Goal: Transaction & Acquisition: Purchase product/service

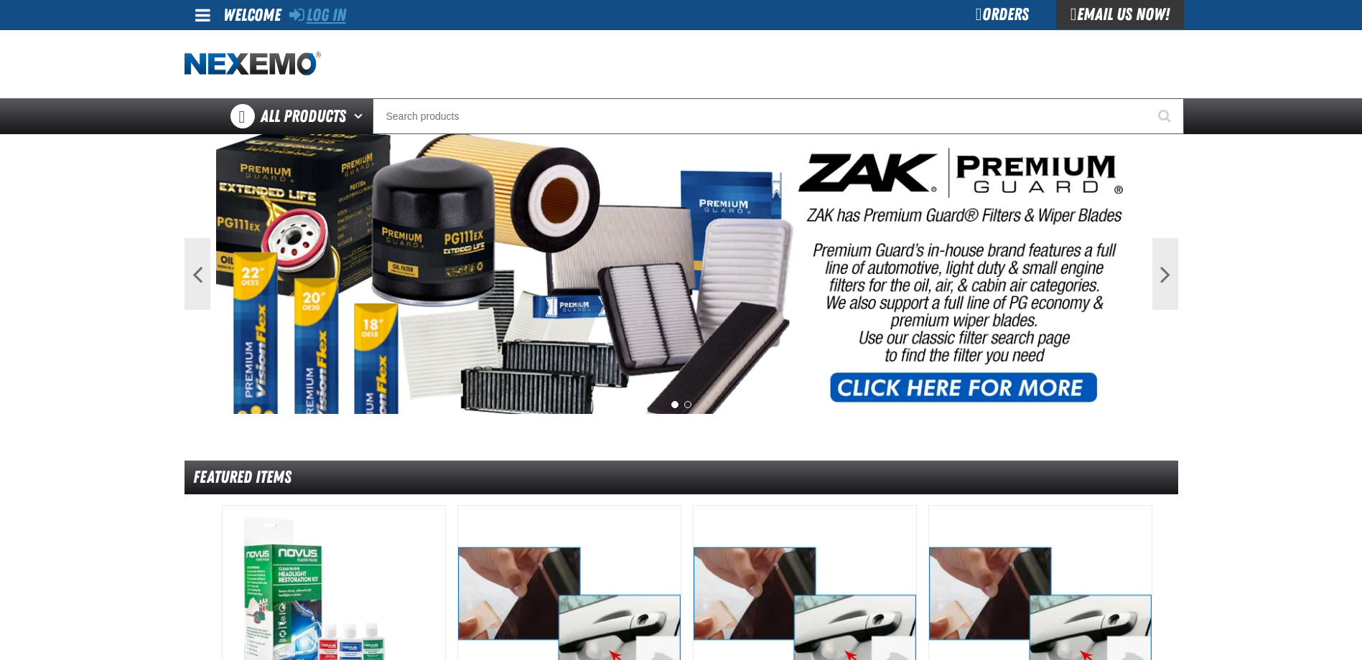
click at [319, 17] on link "Log In" at bounding box center [317, 15] width 57 height 20
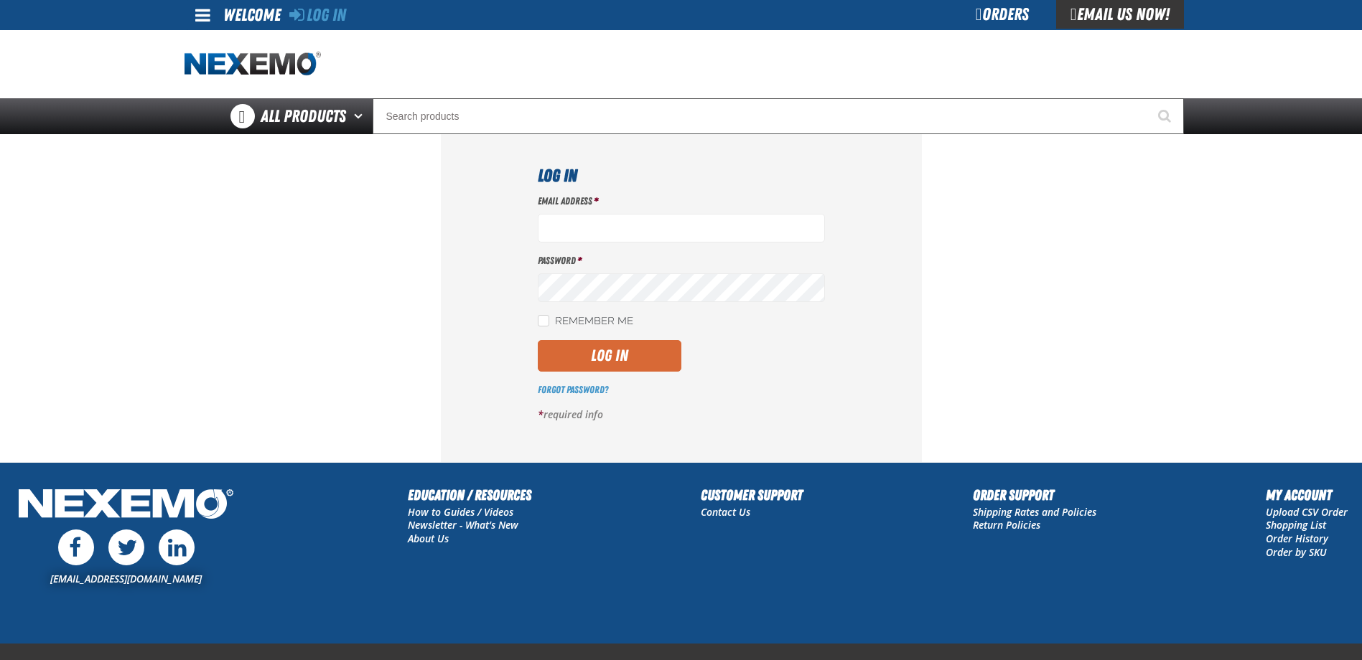
type input "bleaich@vtaig.com"
click at [558, 363] on button "Log In" at bounding box center [610, 356] width 144 height 32
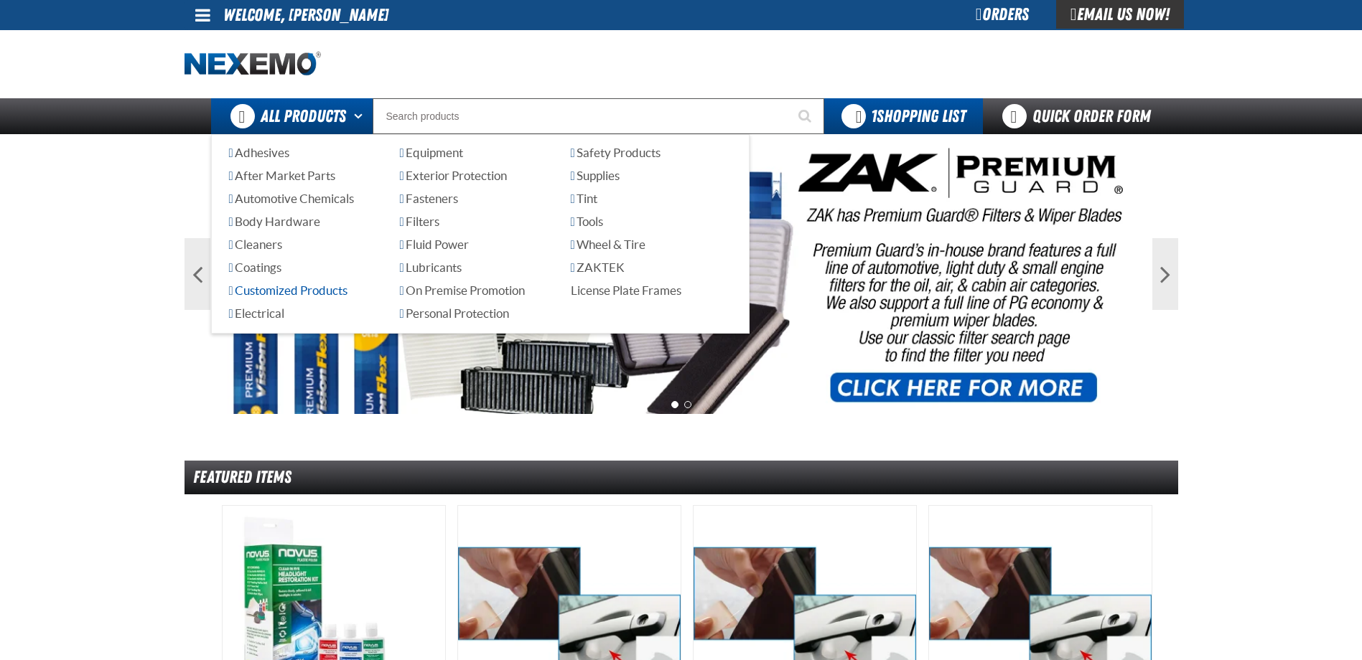
click at [299, 291] on span "Customized Products" at bounding box center [288, 291] width 118 height 14
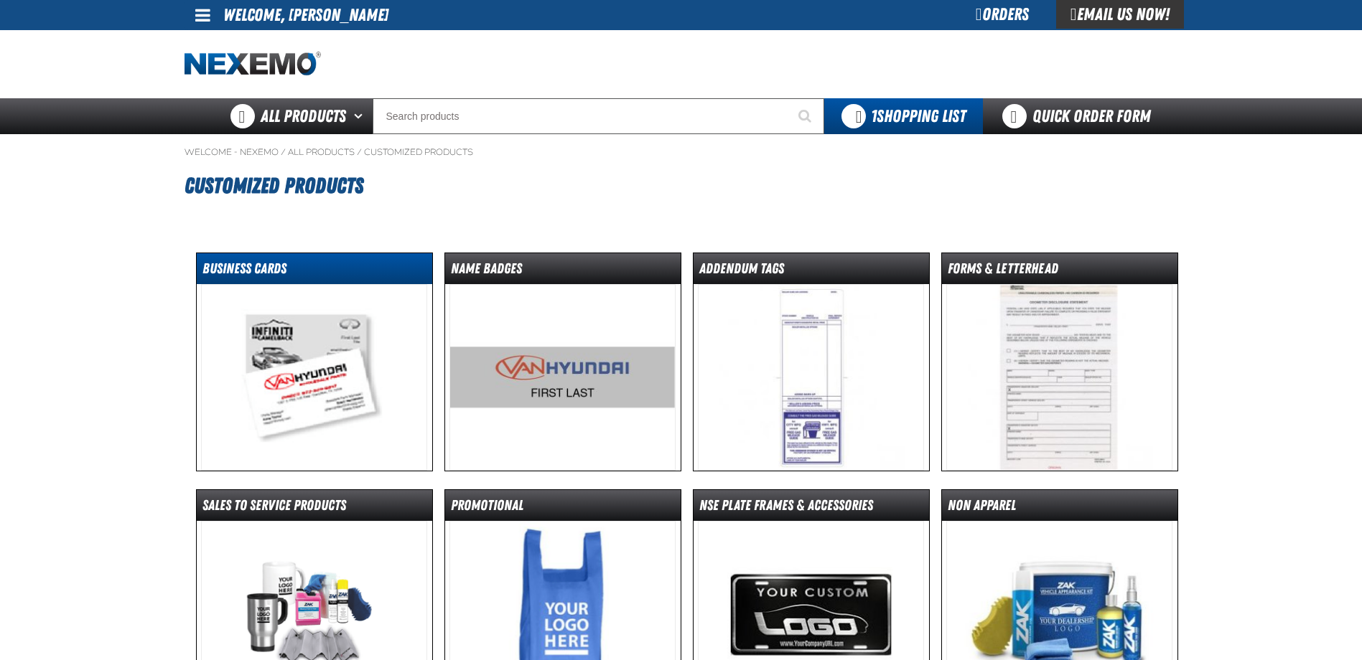
click at [248, 262] on dt "Business Cards" at bounding box center [314, 271] width 235 height 25
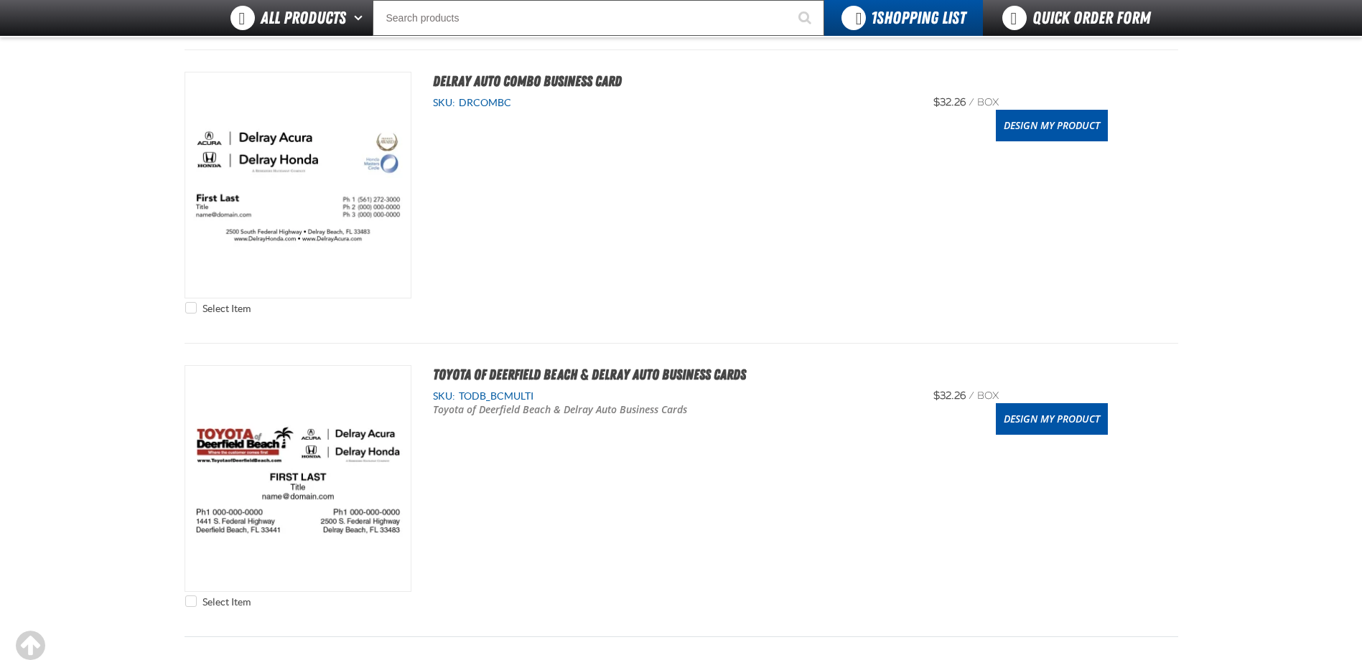
scroll to position [503, 0]
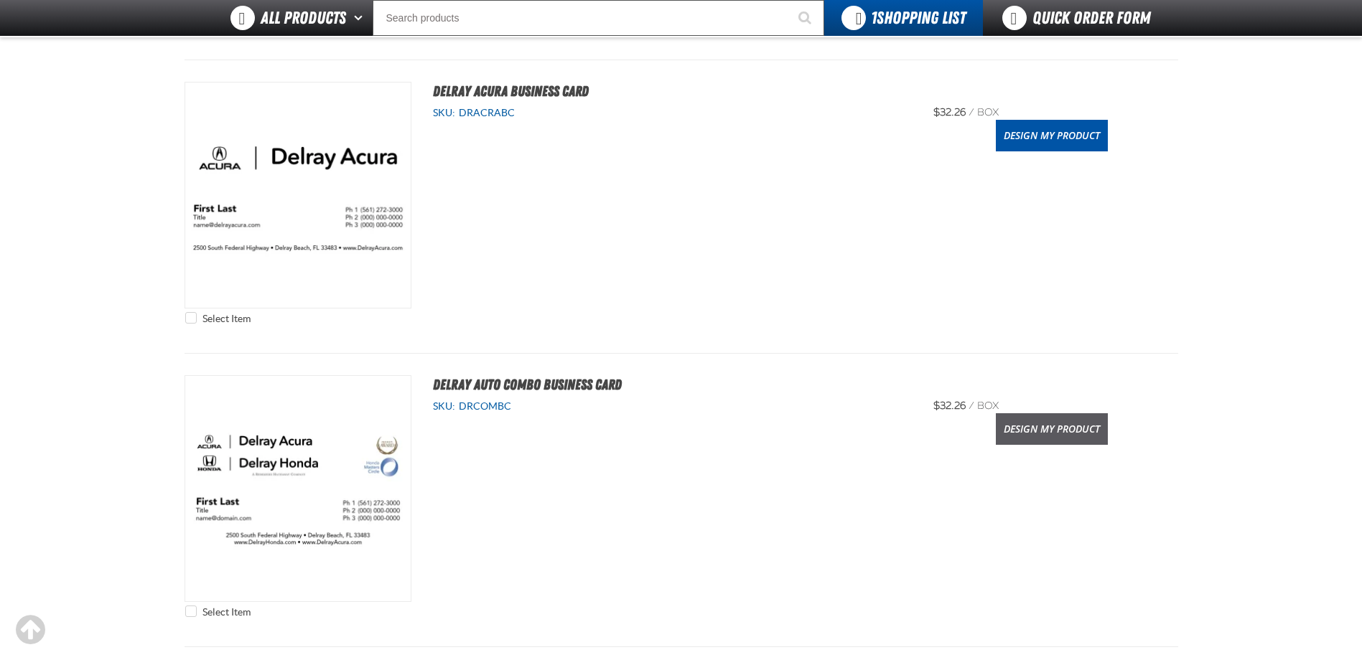
click at [1022, 426] on link "Design My Product" at bounding box center [1052, 430] width 112 height 32
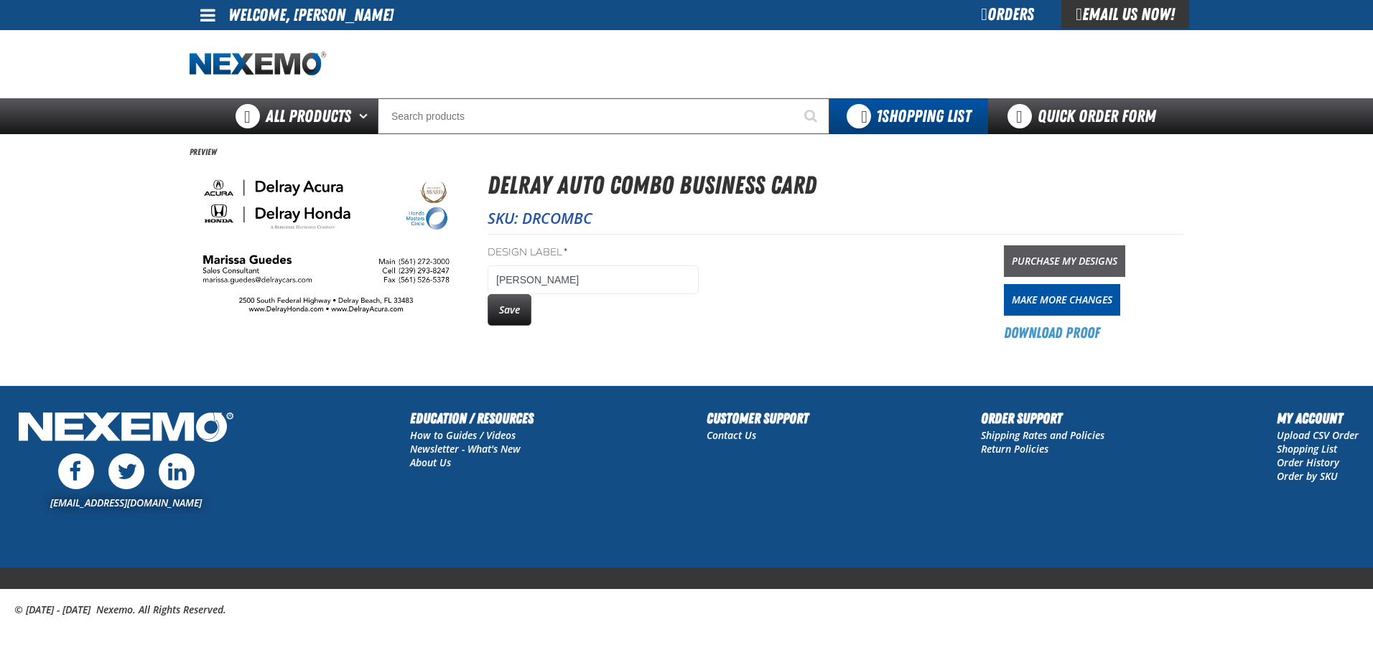
click at [1048, 263] on link "Purchase My Designs" at bounding box center [1064, 262] width 121 height 32
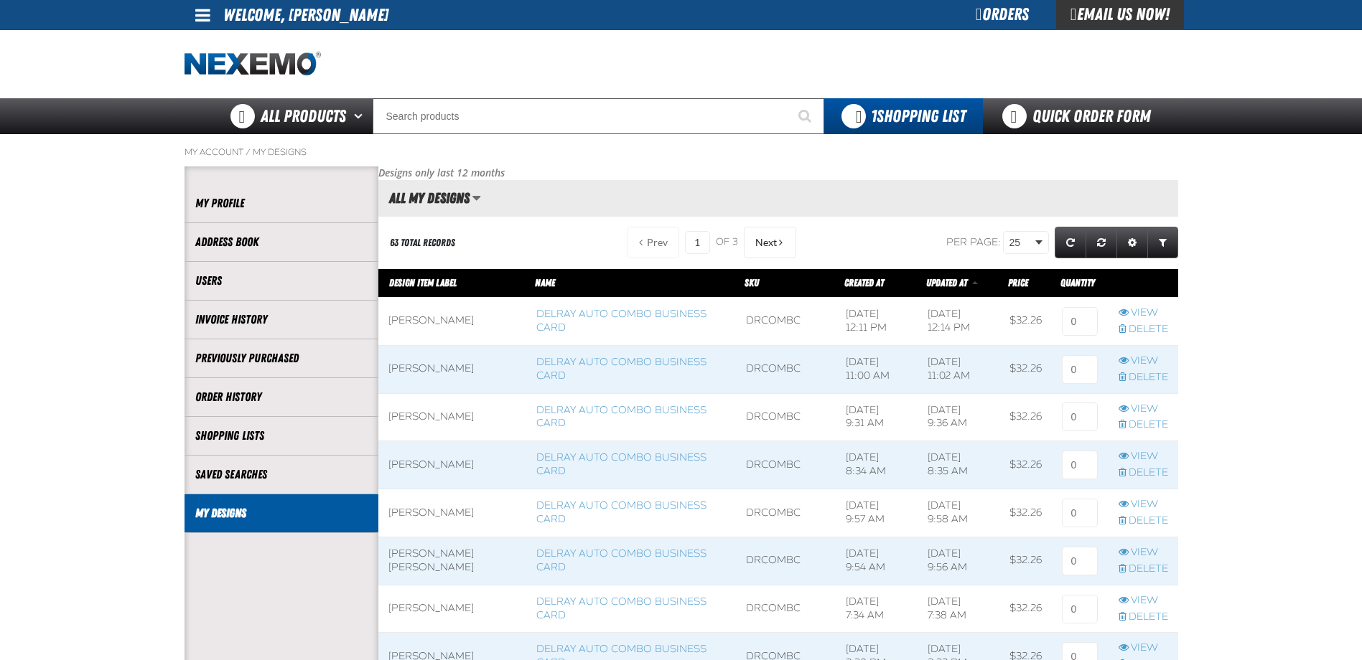
scroll to position [1, 1]
click at [1083, 325] on input at bounding box center [1080, 321] width 36 height 29
type input "1"
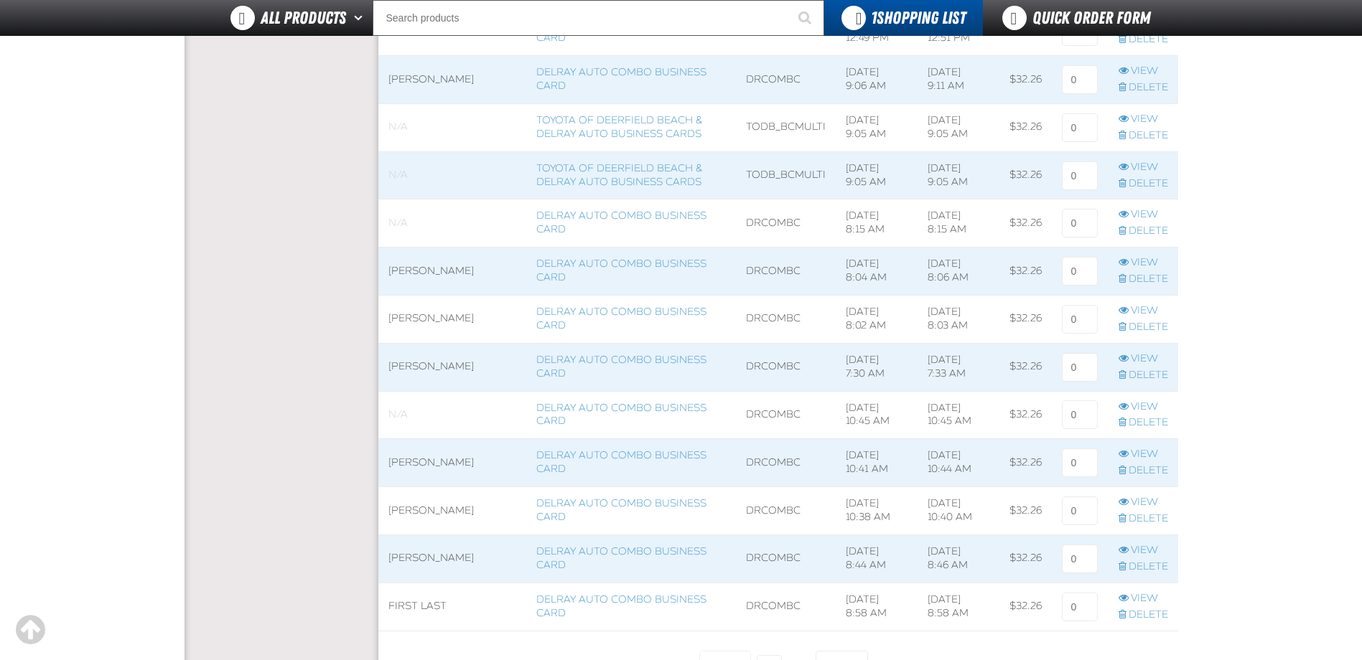
scroll to position [1005, 0]
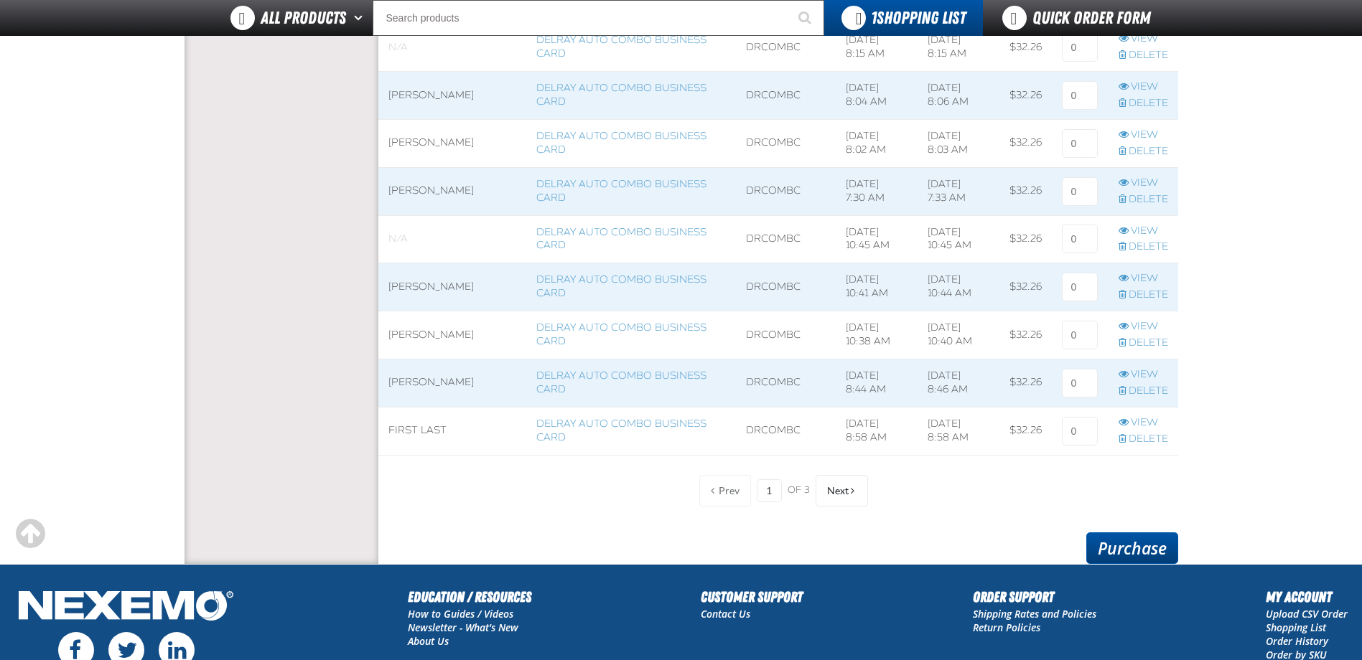
click at [1131, 550] on link "Purchase" at bounding box center [1132, 549] width 92 height 32
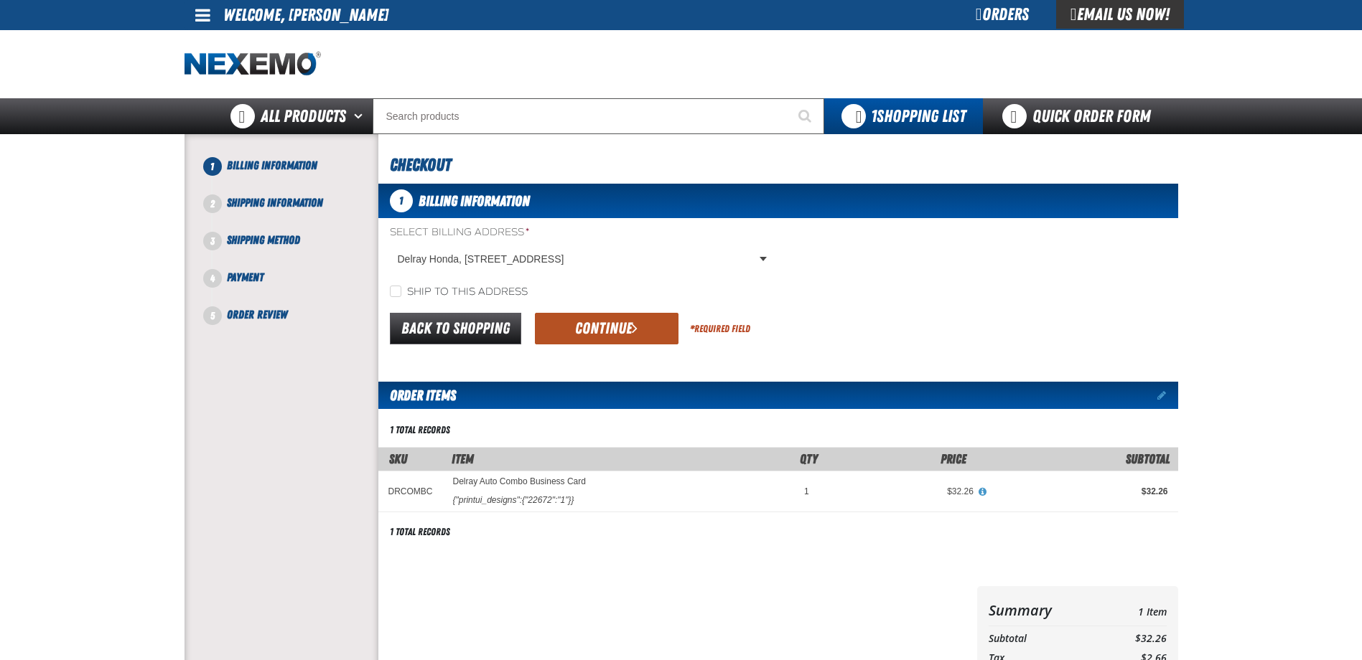
click at [559, 322] on button "Continue" at bounding box center [607, 329] width 144 height 32
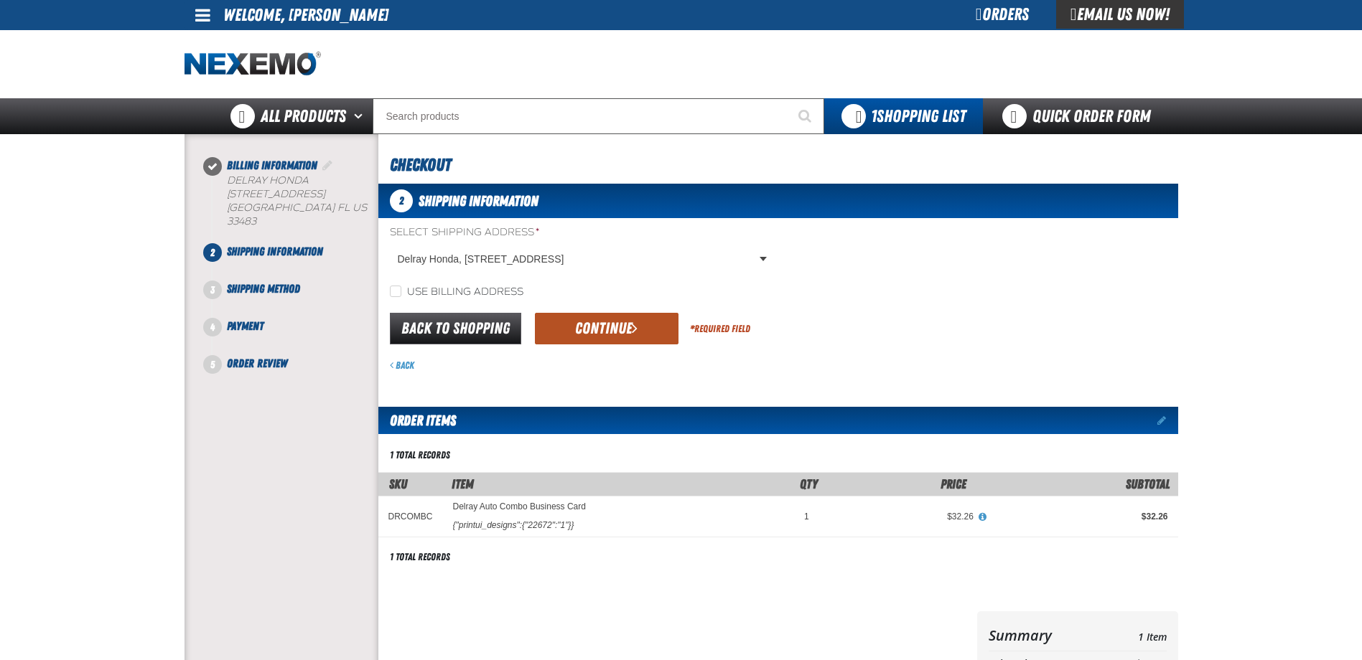
click at [630, 324] on button "Continue" at bounding box center [607, 329] width 144 height 32
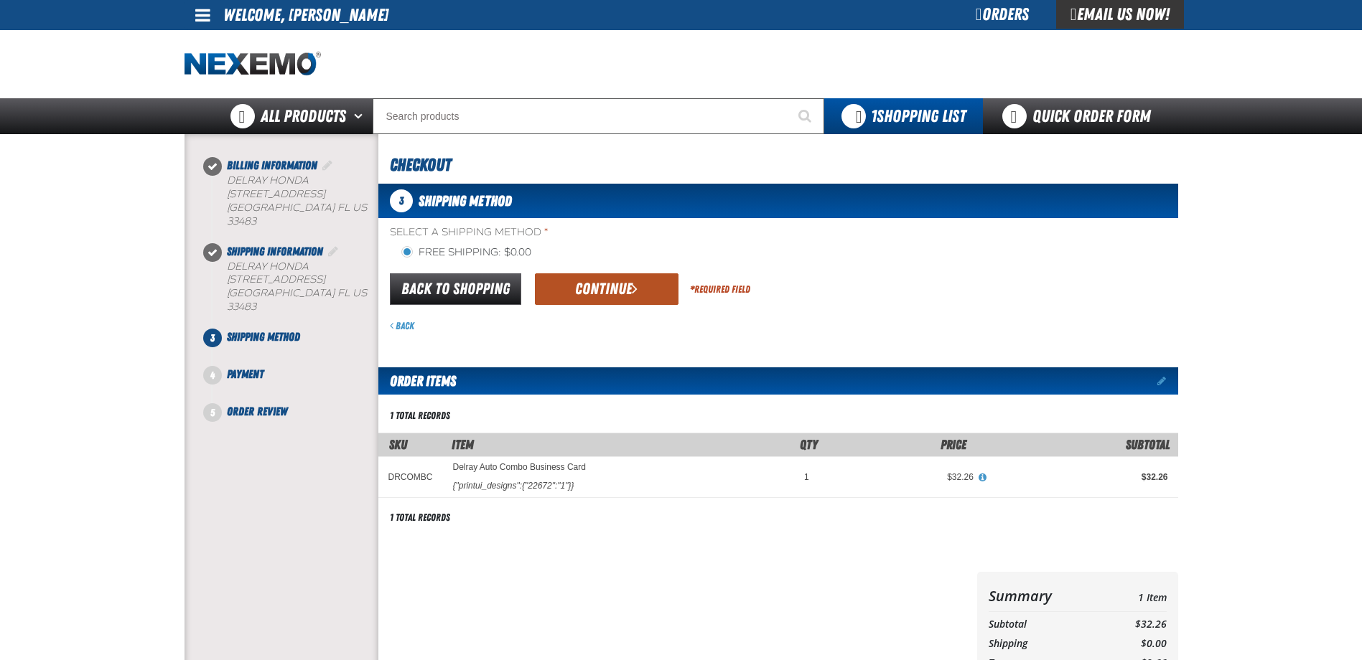
click at [646, 296] on button "Continue" at bounding box center [607, 290] width 144 height 32
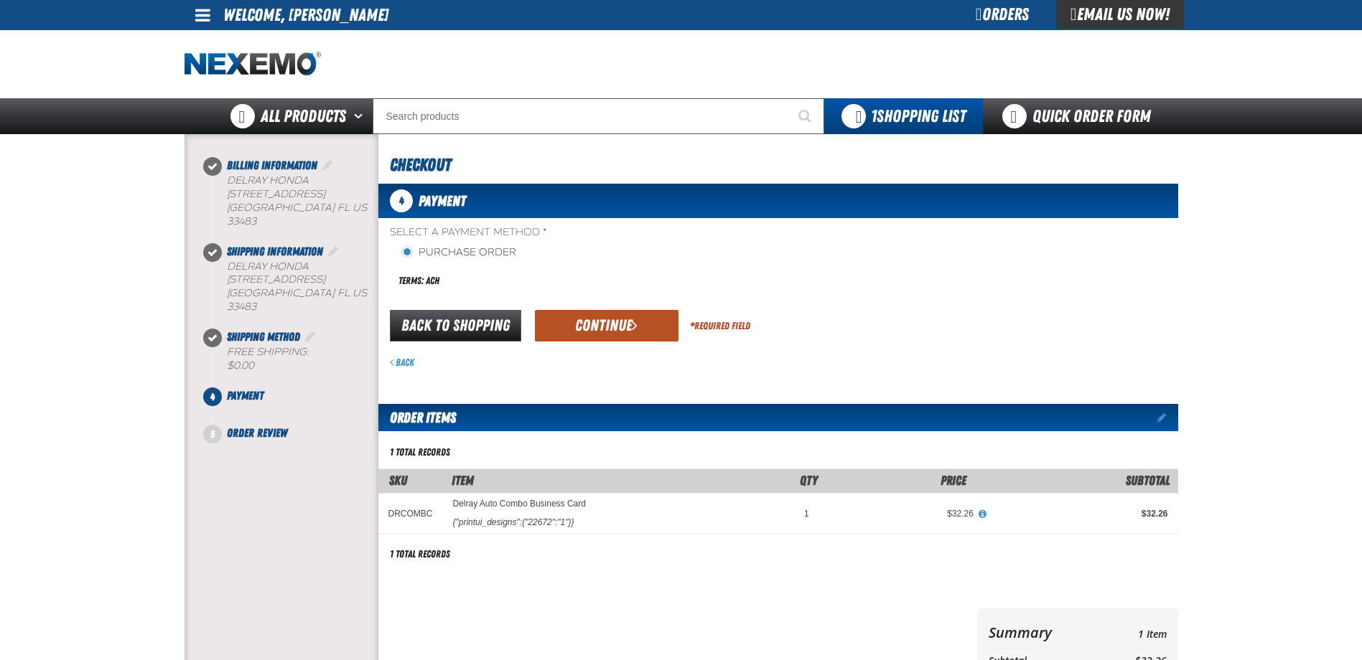
click at [638, 329] on button "Continue" at bounding box center [607, 326] width 144 height 32
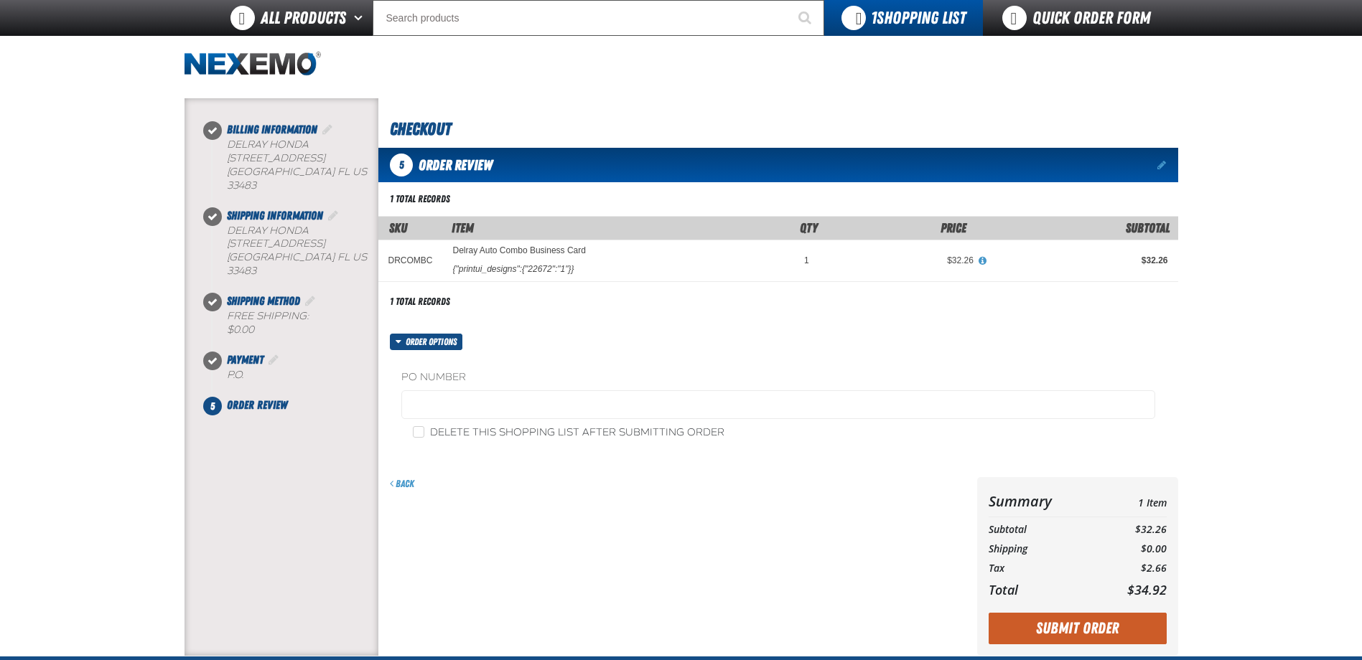
scroll to position [271, 0]
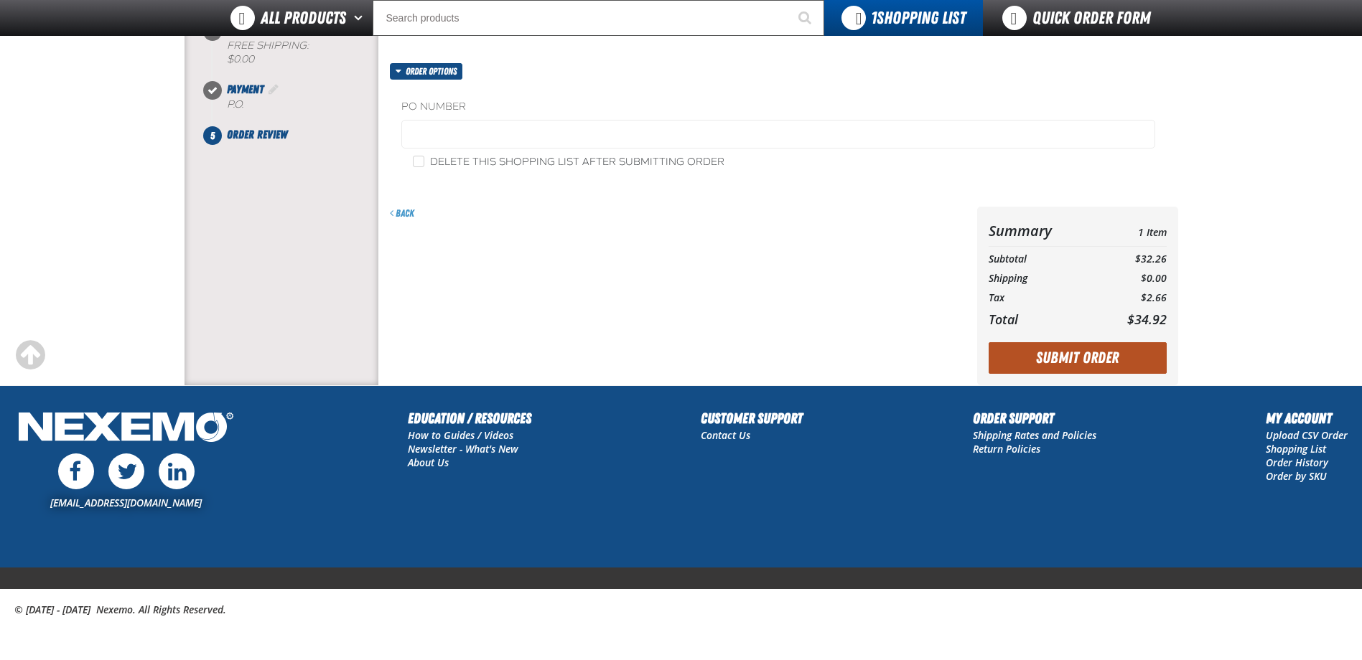
click at [1081, 356] on button "Submit Order" at bounding box center [1078, 358] width 178 height 32
